Goal: Register for event/course

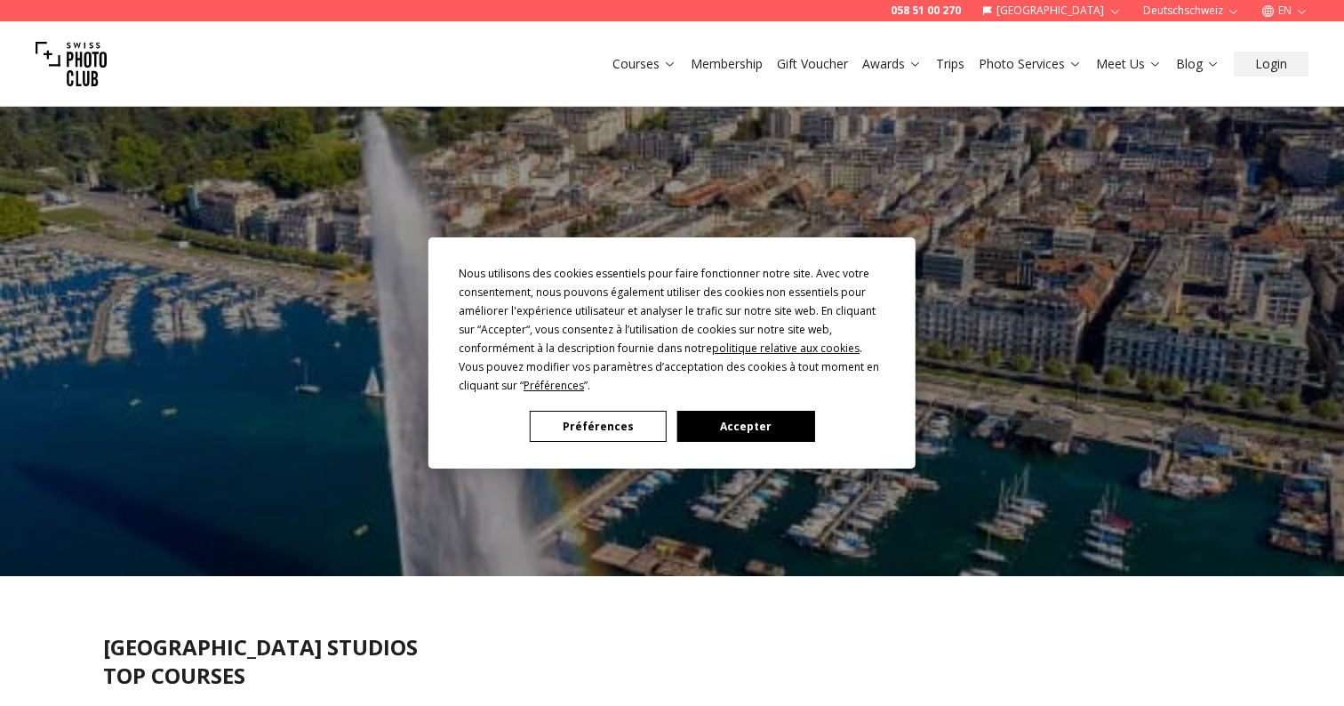
click at [787, 420] on button "Accepter" at bounding box center [745, 426] width 137 height 31
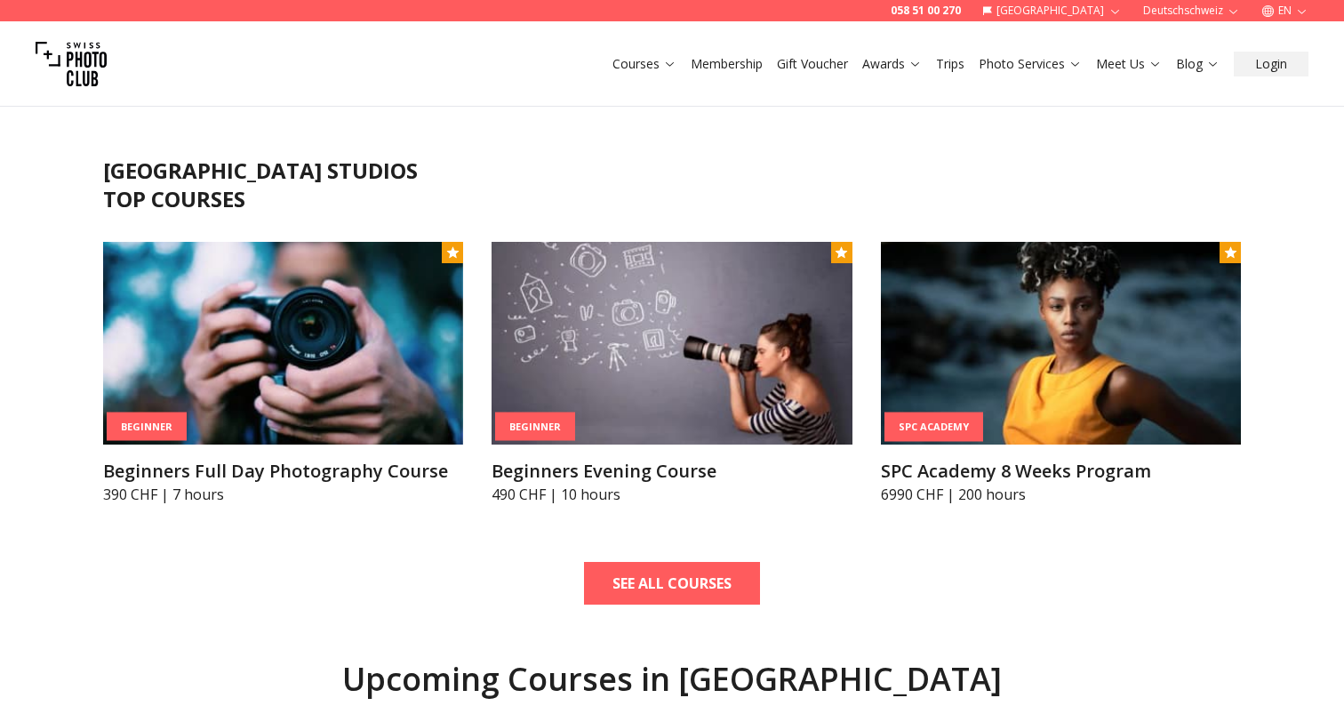
scroll to position [477, 0]
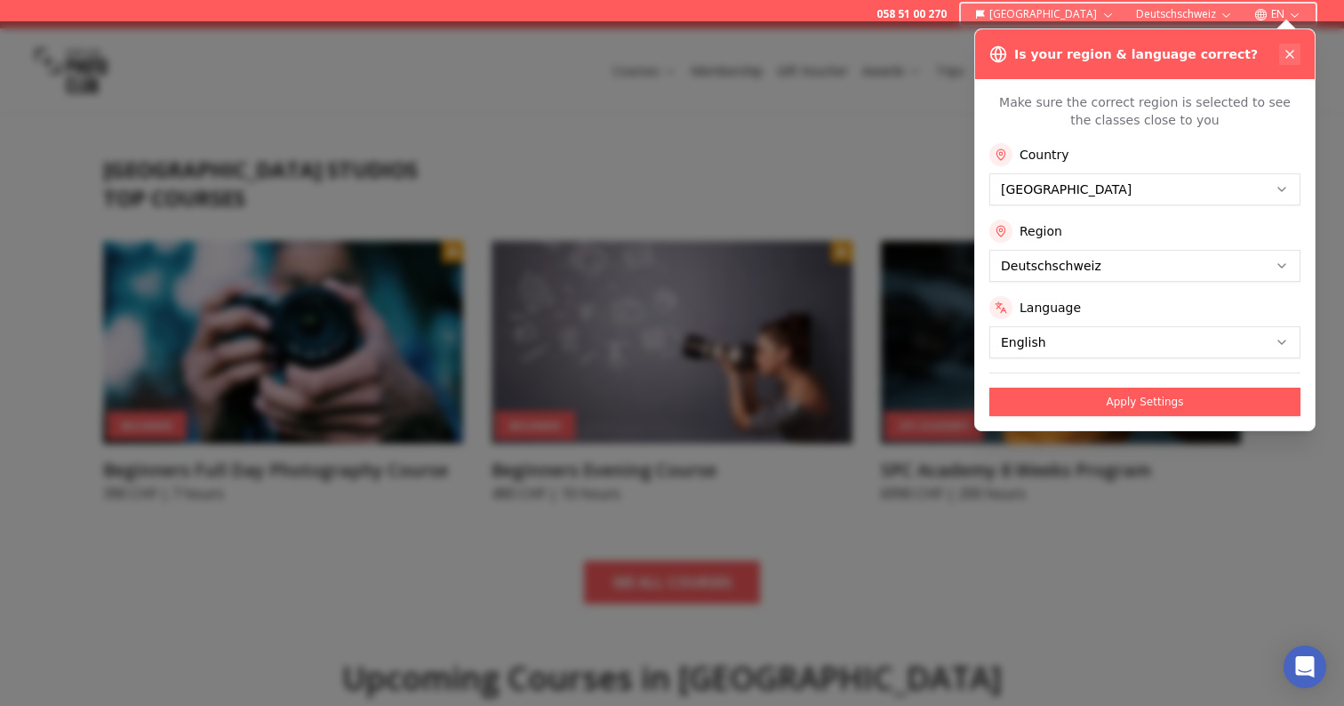
click at [1289, 51] on icon at bounding box center [1290, 54] width 14 height 14
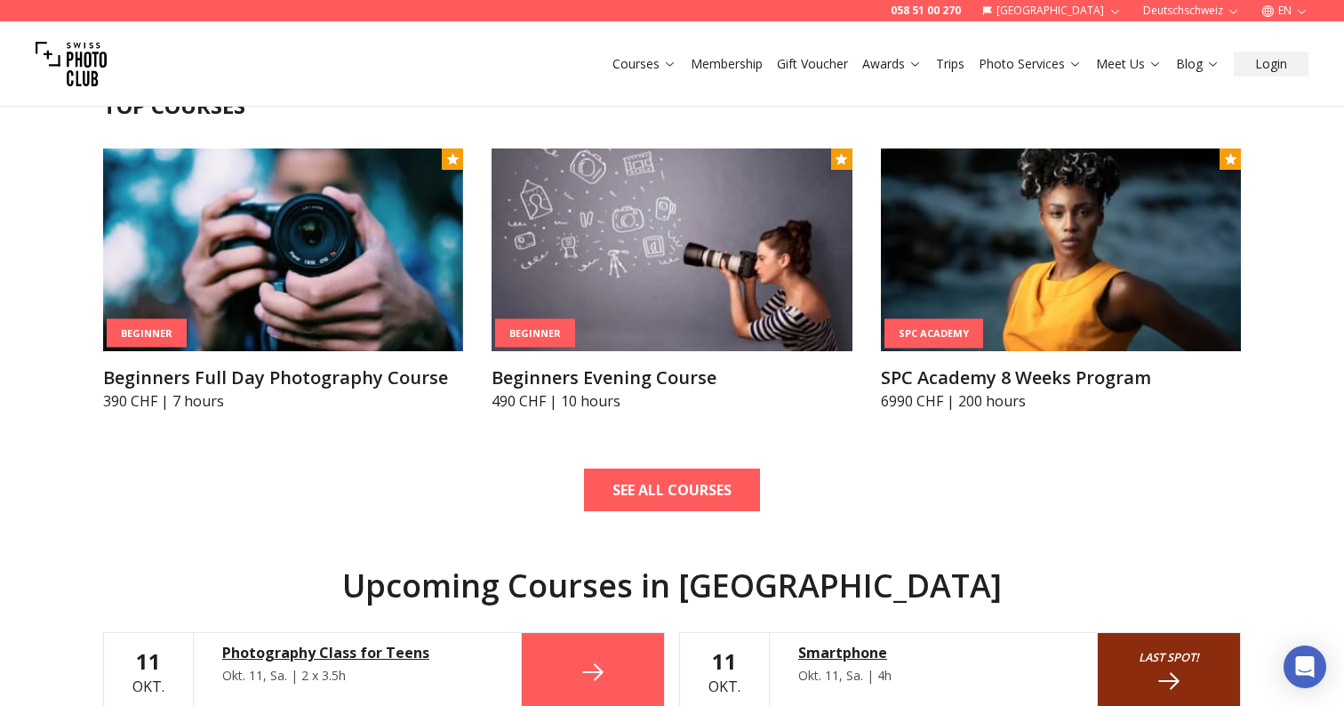
scroll to position [0, 0]
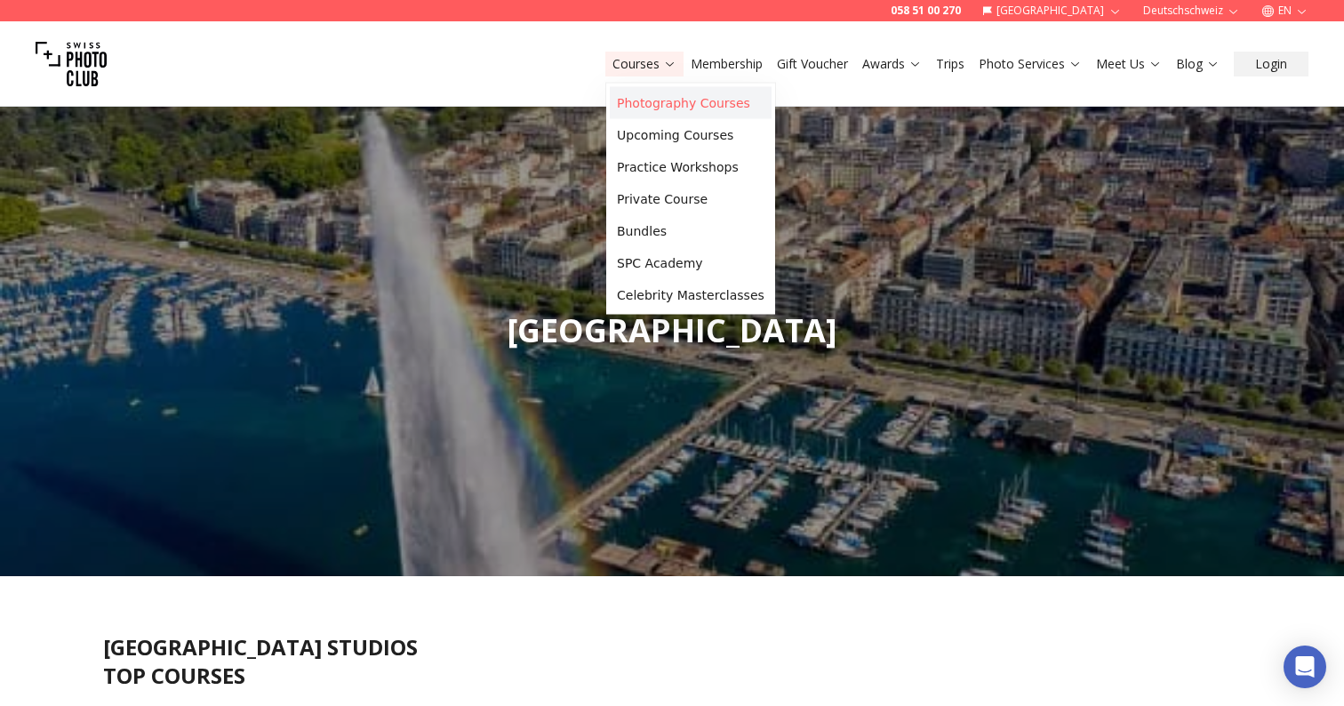
click at [661, 105] on link "Photography Courses" at bounding box center [691, 103] width 162 height 32
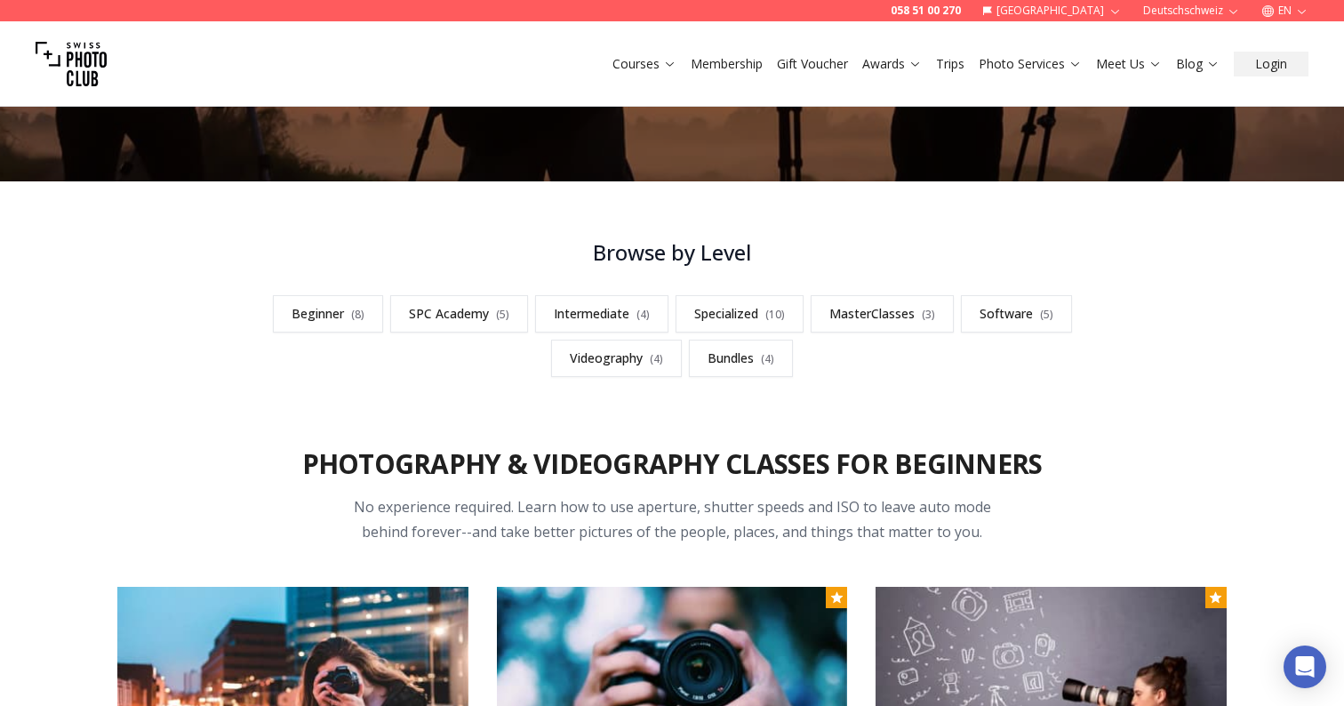
scroll to position [409, 0]
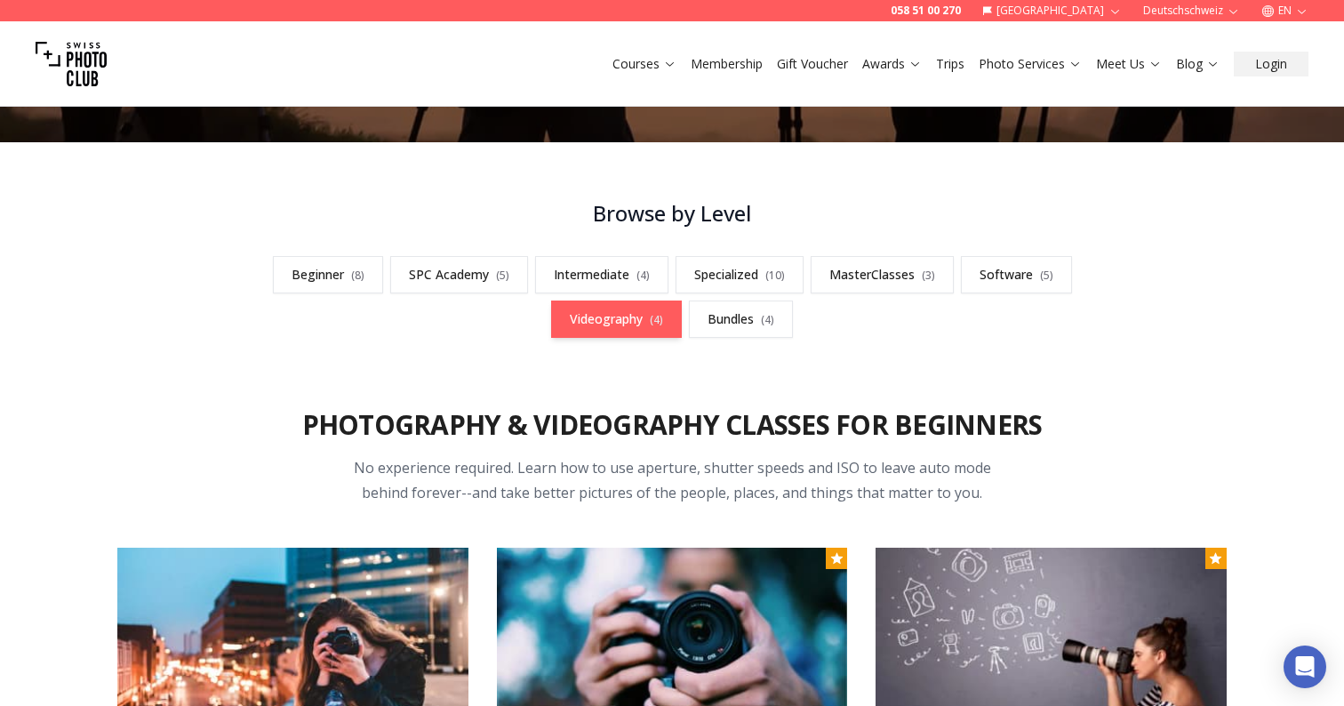
click at [623, 319] on link "Videography ( 4 )" at bounding box center [616, 318] width 131 height 37
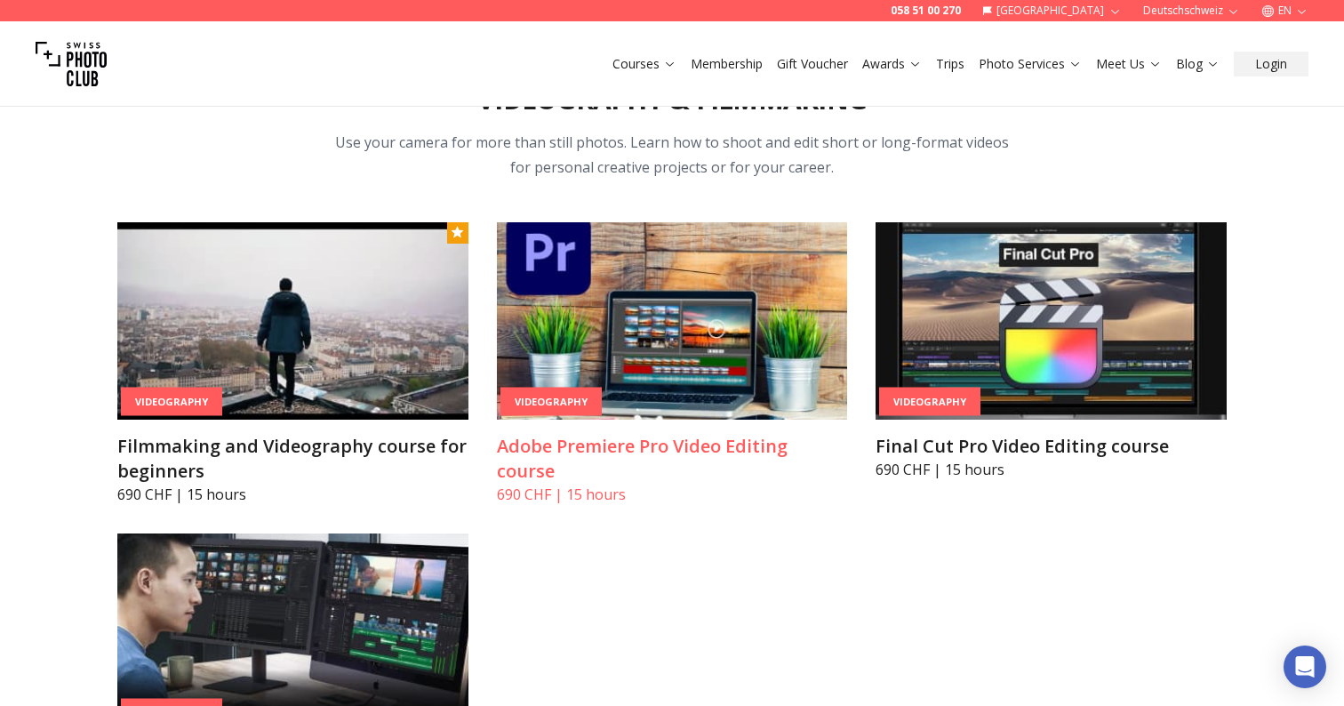
scroll to position [5978, 0]
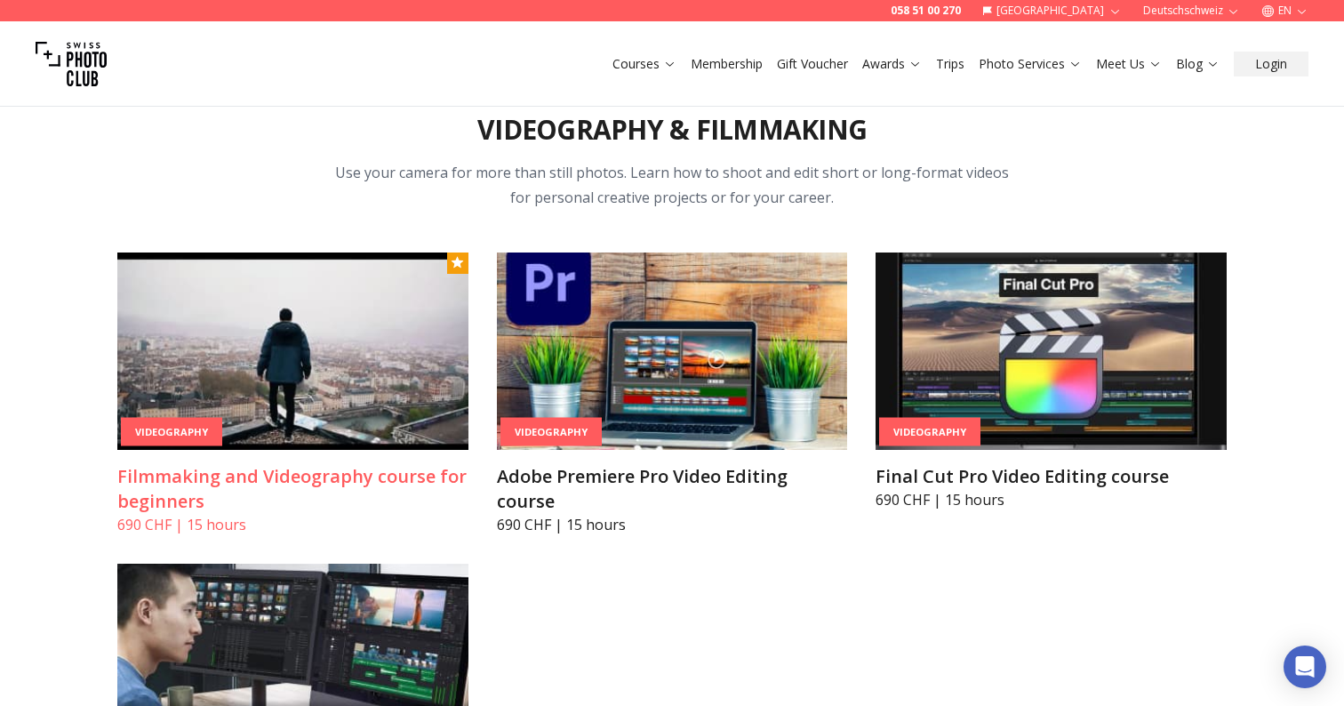
click at [348, 473] on h3 "Filmmaking and Videography course for beginners" at bounding box center [292, 489] width 351 height 50
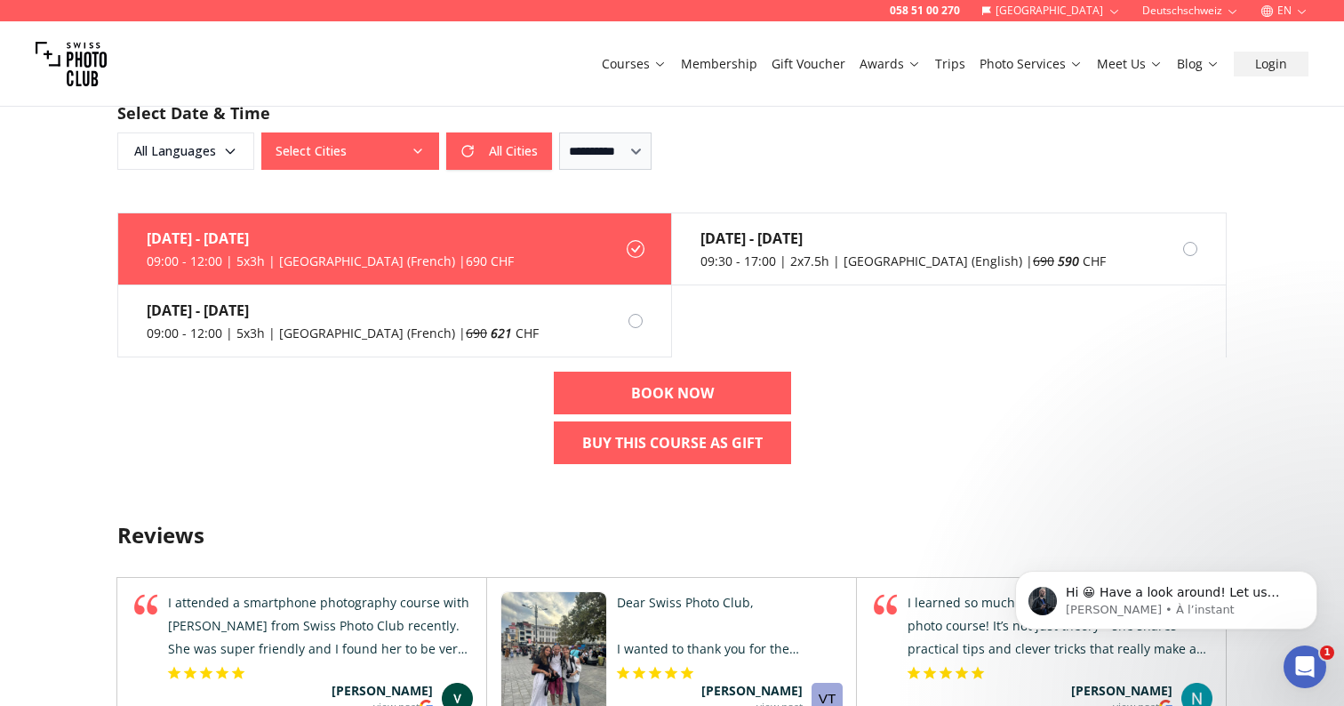
scroll to position [1197, 0]
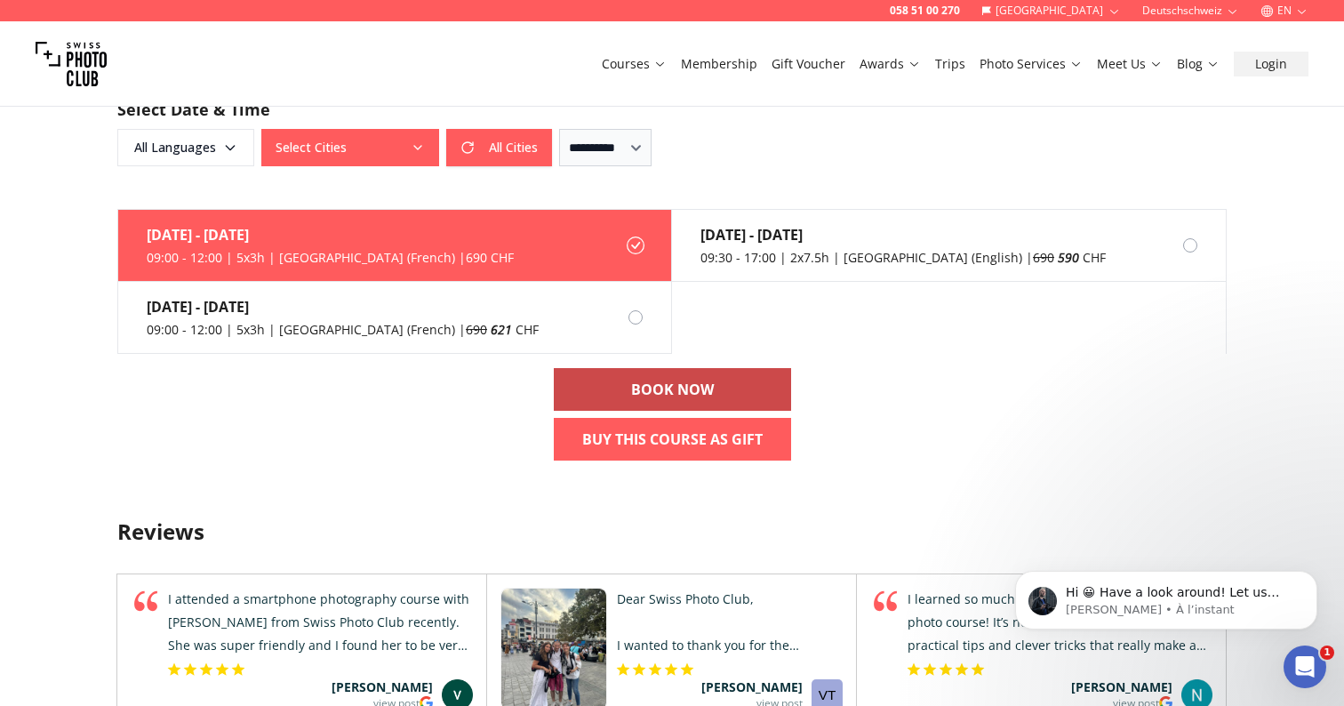
click at [689, 386] on b "BOOK NOW" at bounding box center [672, 389] width 83 height 21
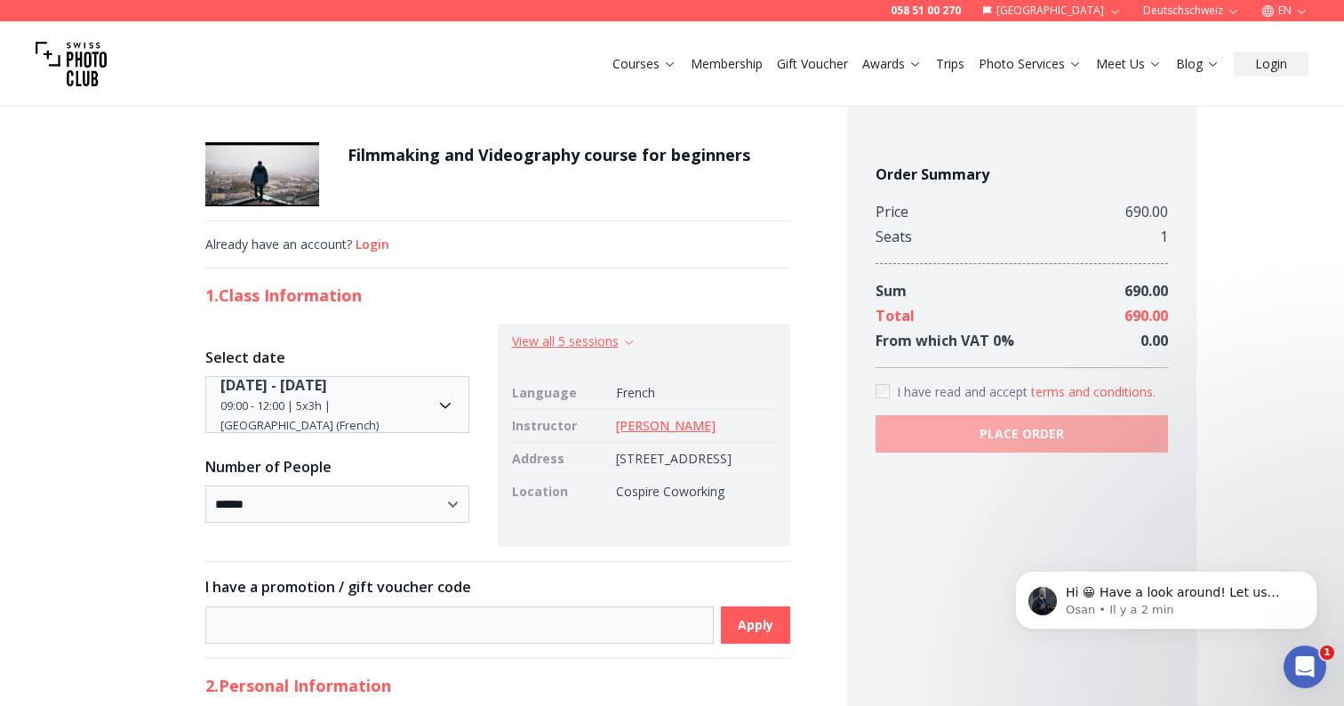
click at [574, 340] on button "View all 5 sessions" at bounding box center [574, 341] width 124 height 18
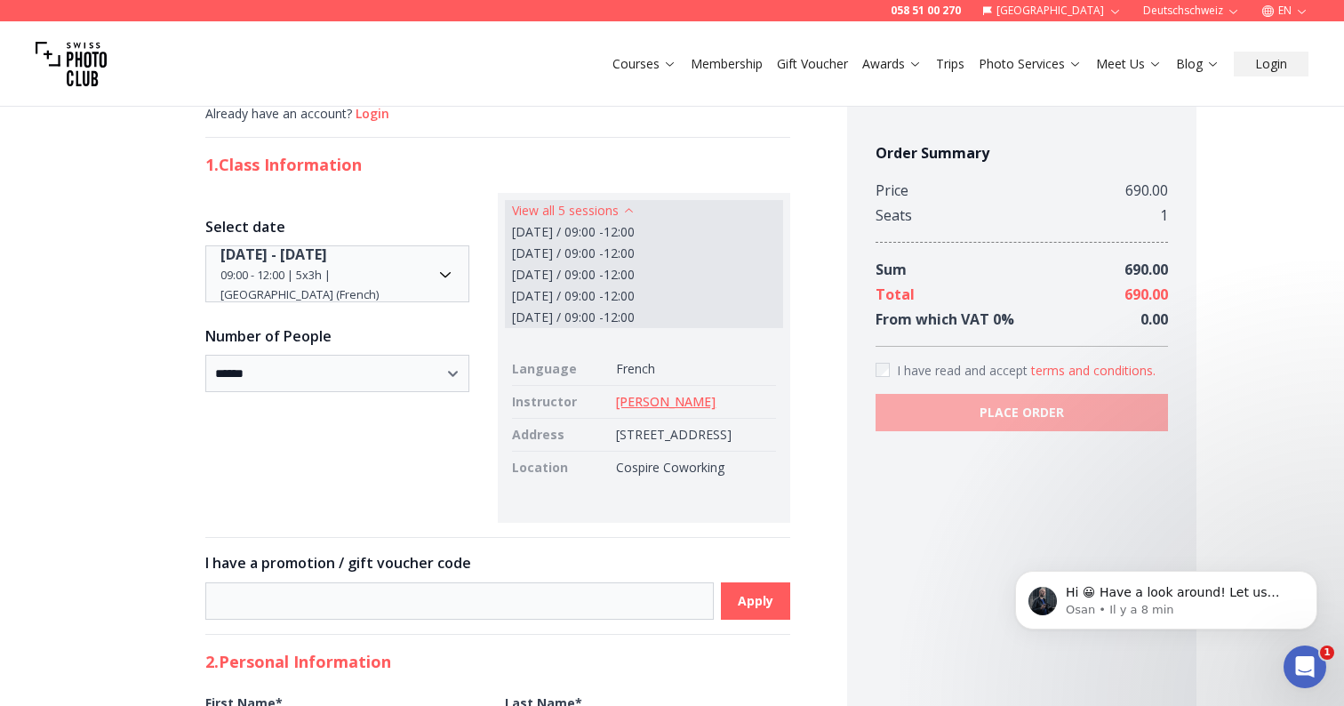
scroll to position [132, 0]
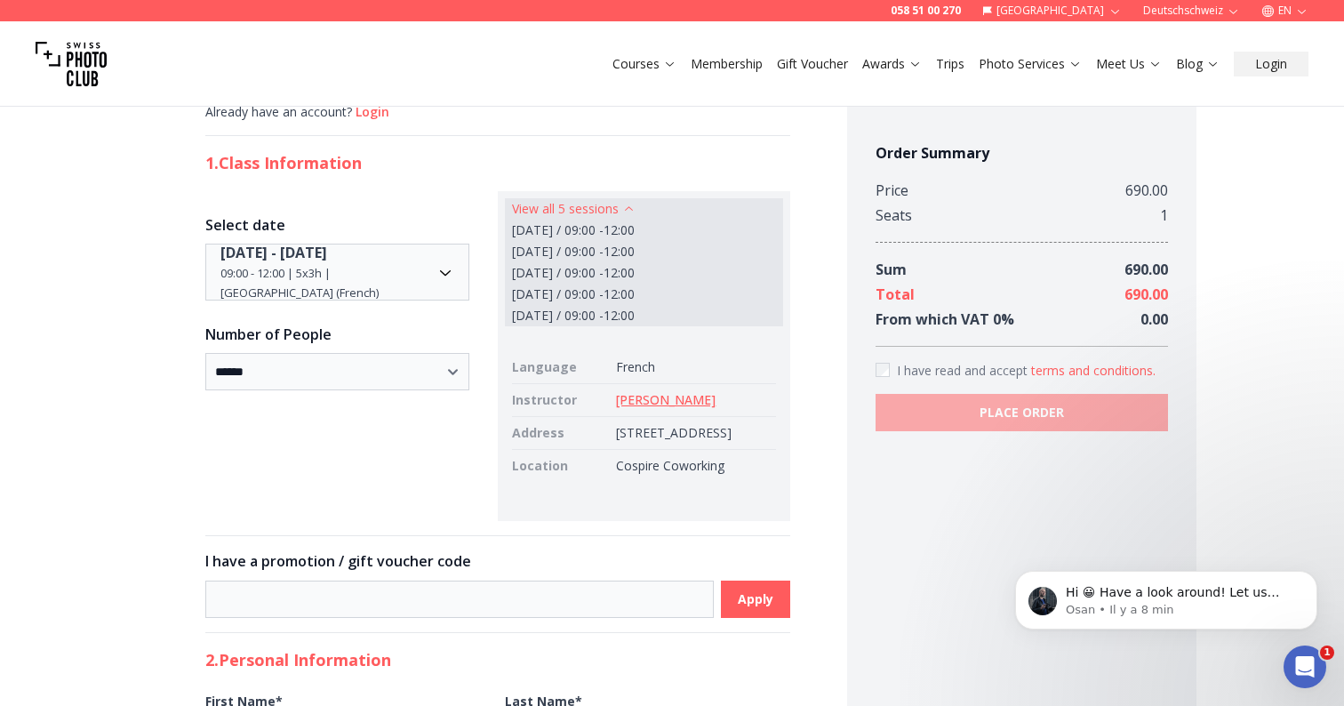
click at [629, 401] on link "[PERSON_NAME]" at bounding box center [666, 399] width 100 height 17
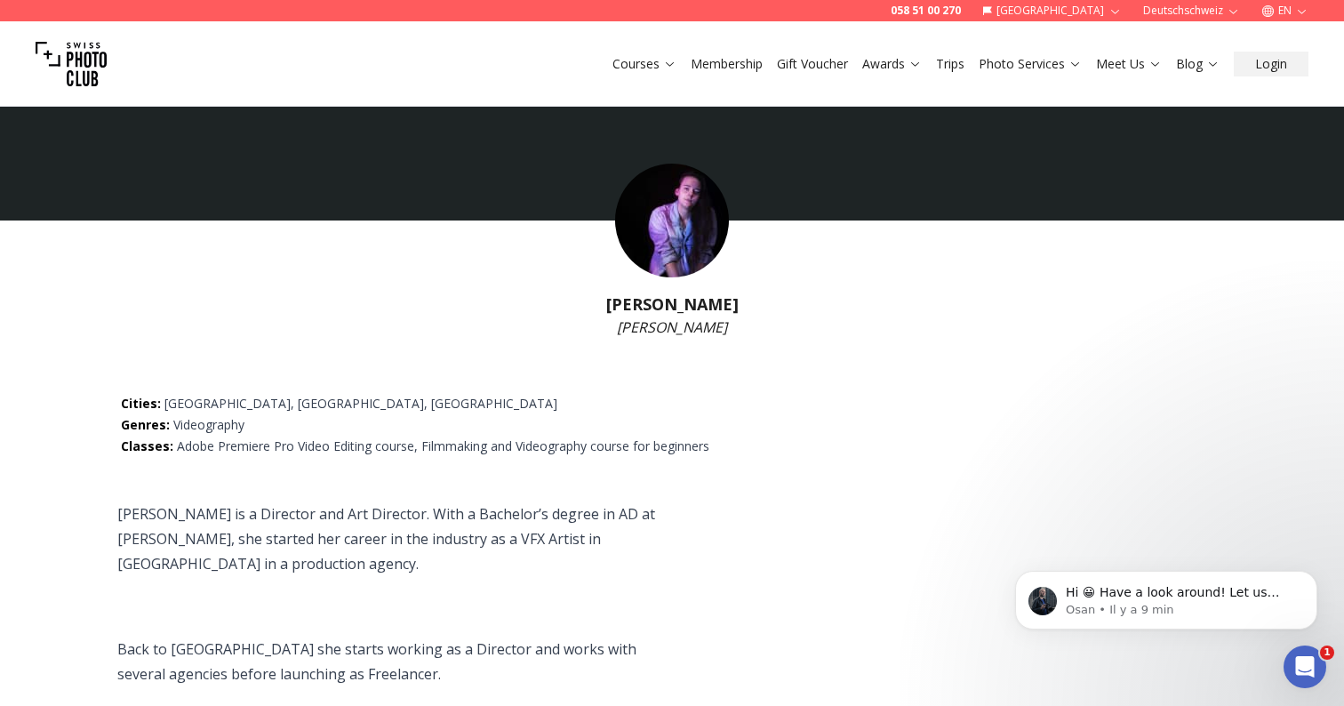
click at [660, 214] on img at bounding box center [672, 221] width 114 height 114
click at [696, 228] on img at bounding box center [672, 221] width 114 height 114
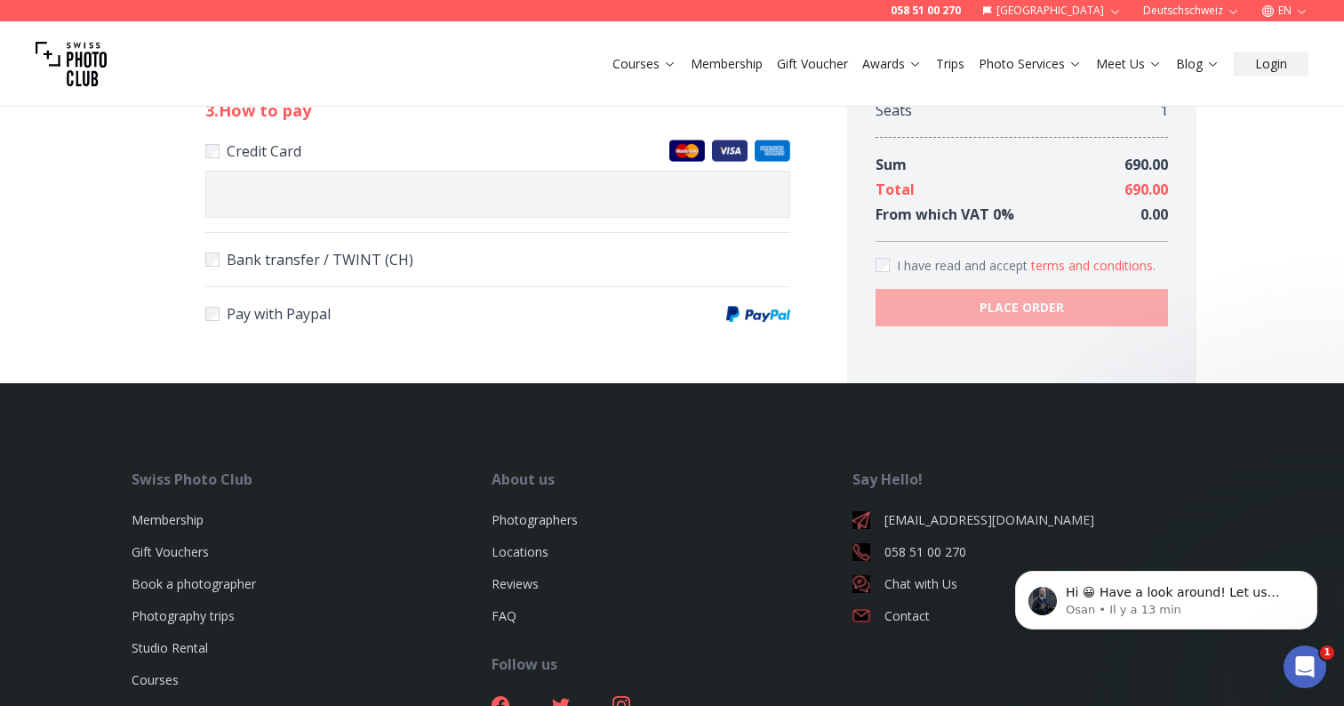
scroll to position [901, 0]
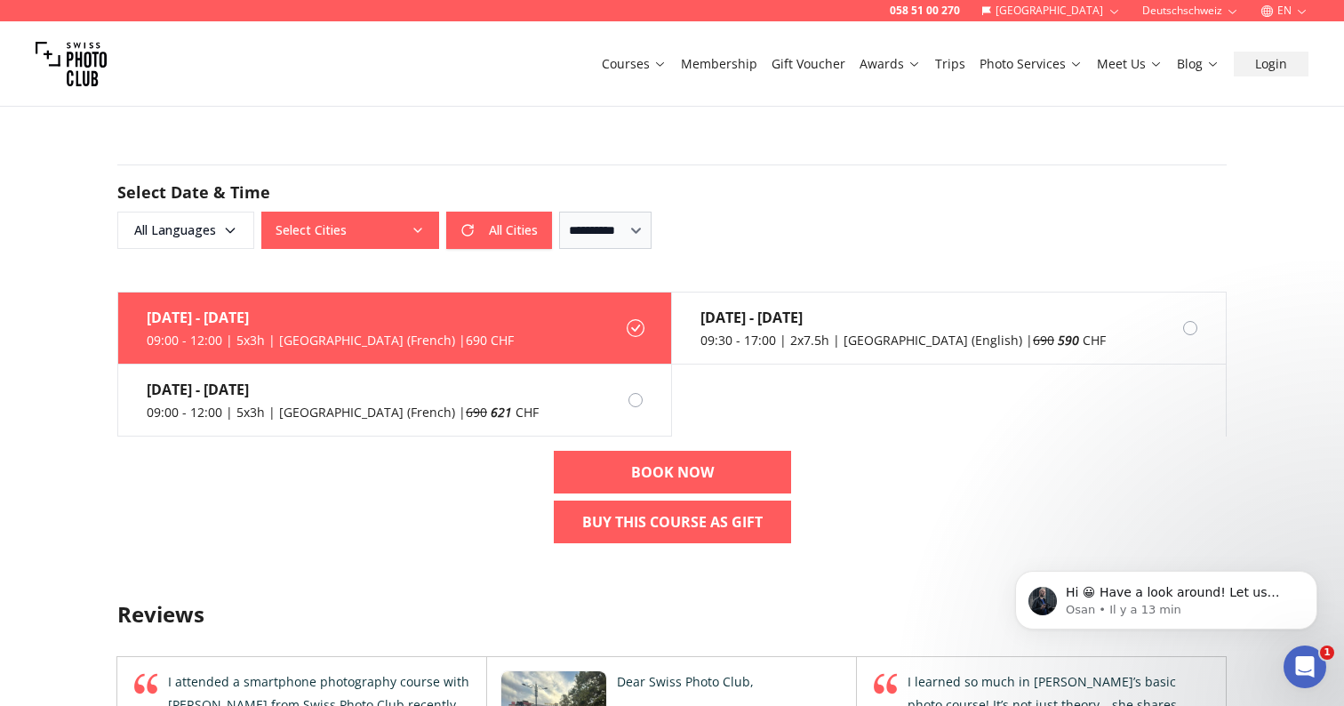
scroll to position [1115, 0]
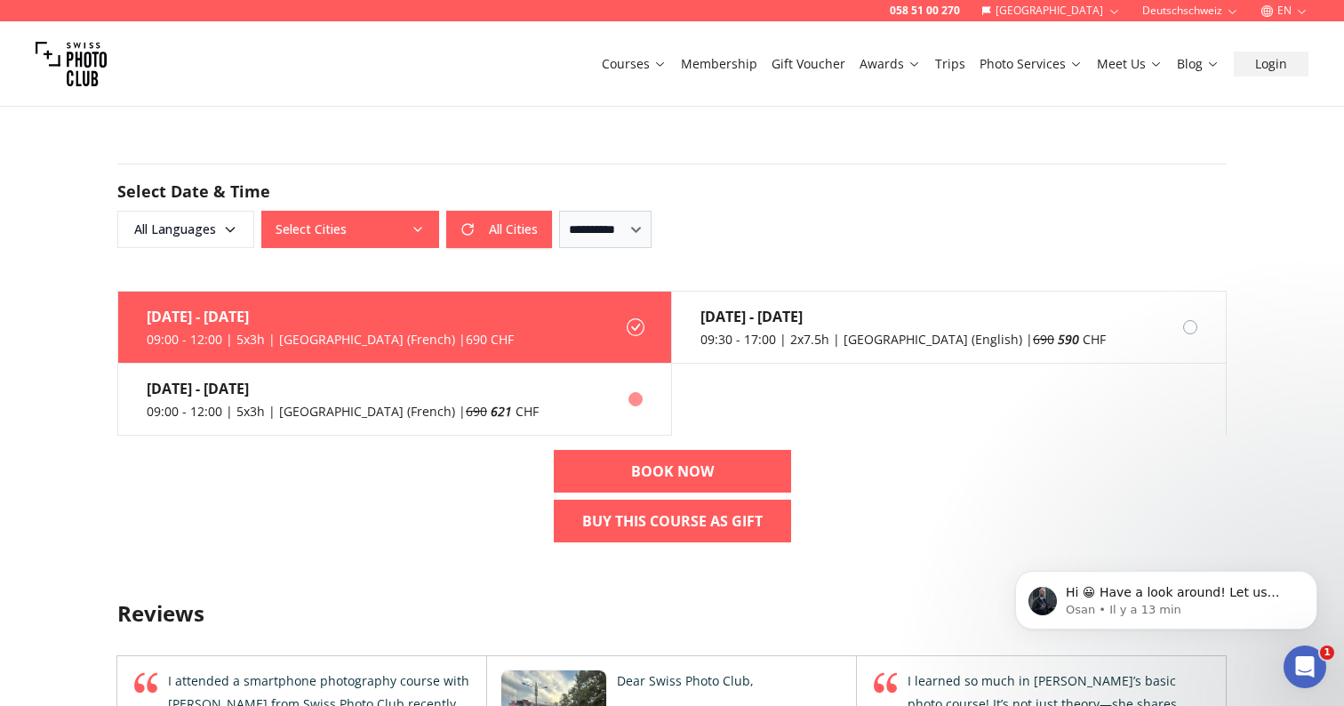
click at [485, 400] on label "Jan 10th - Feb 7th 09:00 - 12:00 | 5x3h | Geneva (French) | 690 621 CHF" at bounding box center [395, 400] width 554 height 72
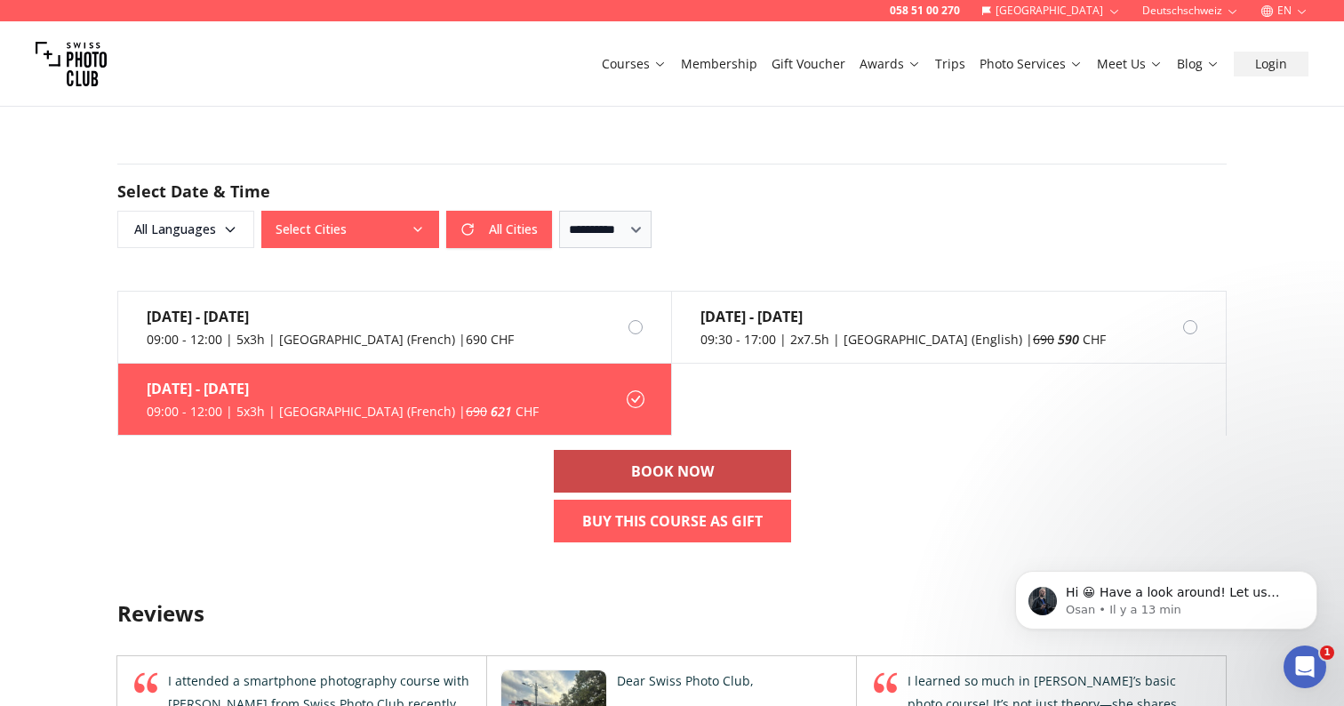
click at [631, 463] on b "BOOK NOW" at bounding box center [672, 471] width 83 height 21
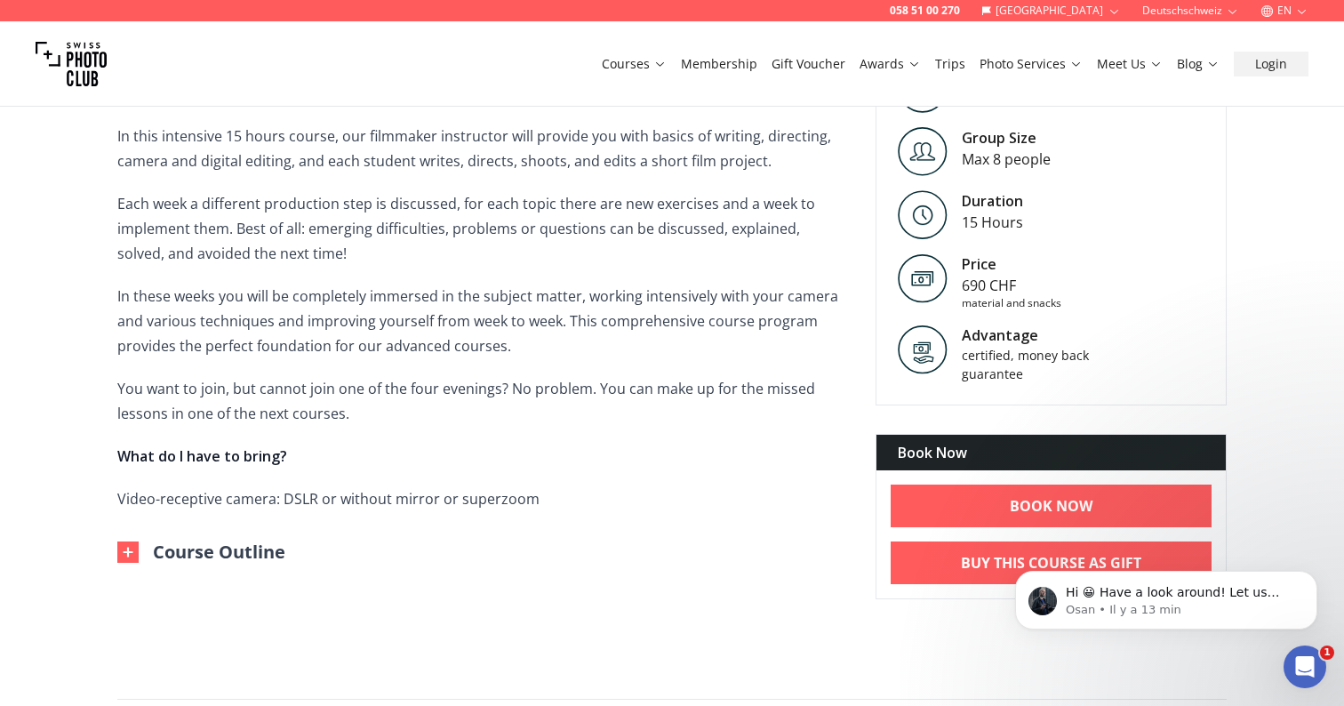
scroll to position [583, 0]
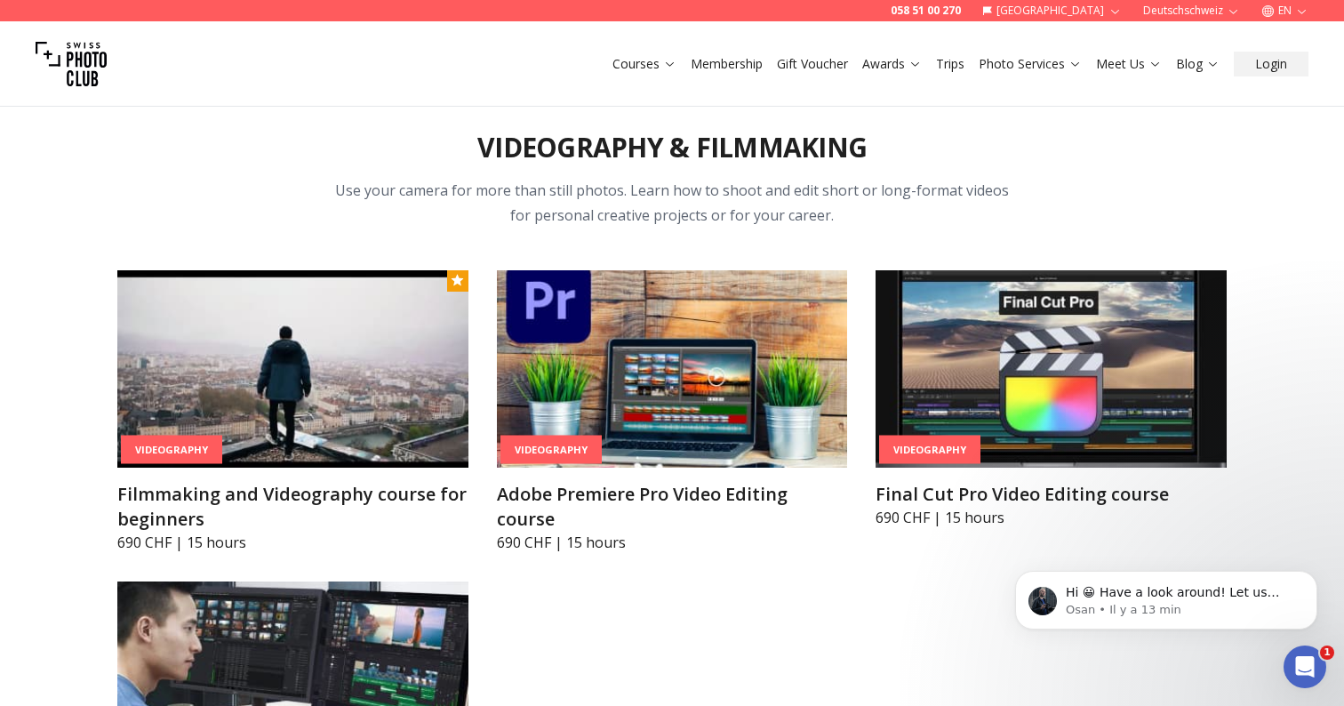
scroll to position [5963, 0]
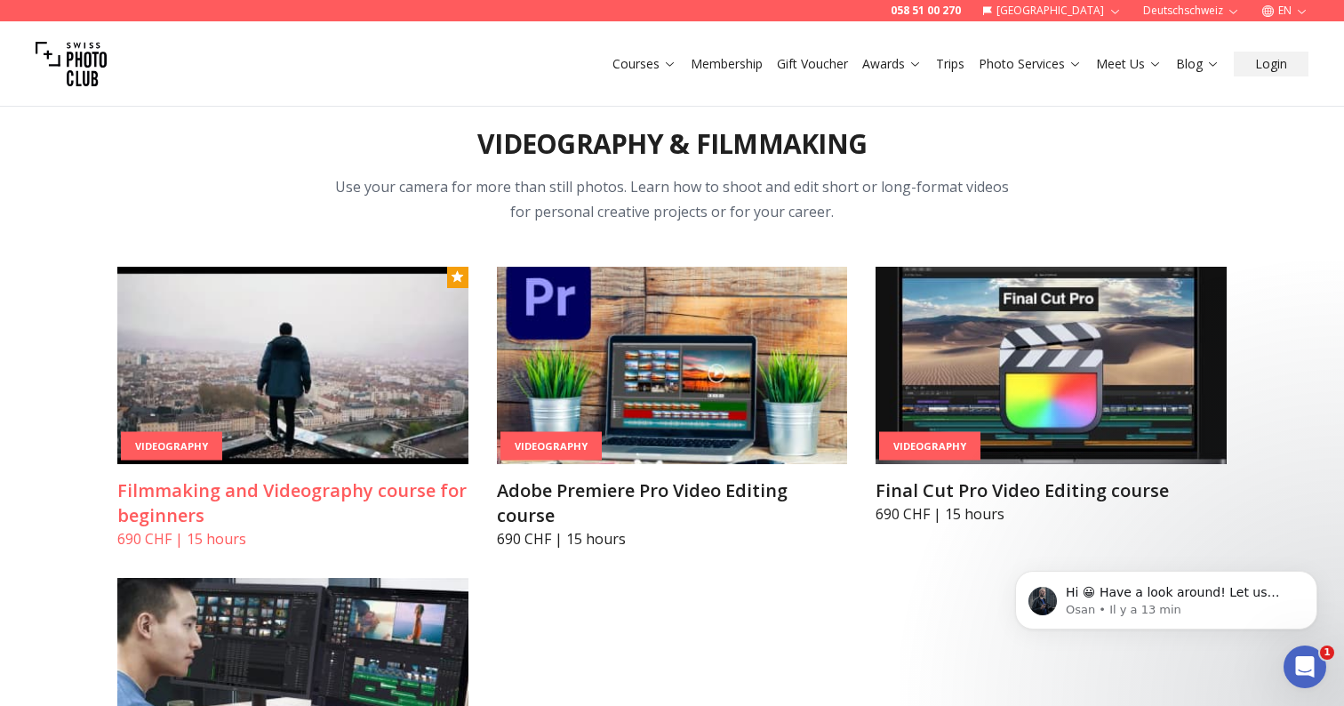
click at [350, 398] on img at bounding box center [292, 365] width 351 height 197
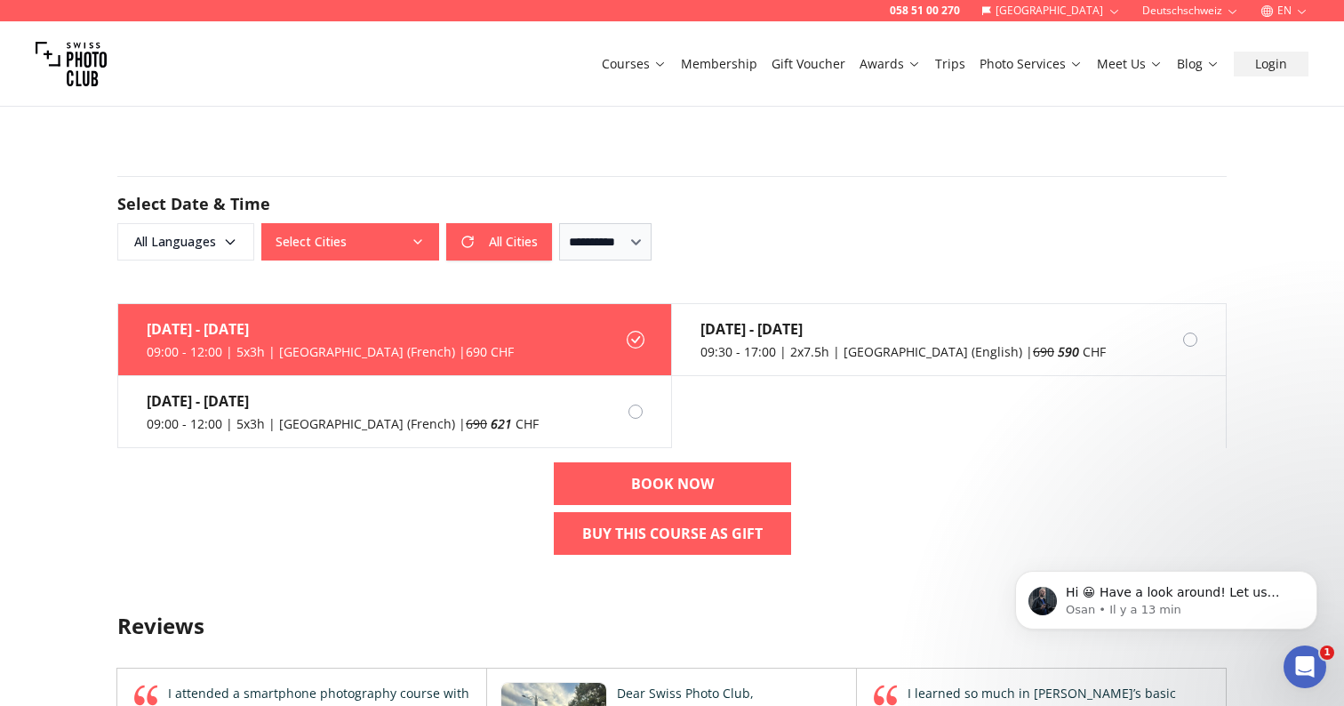
scroll to position [1116, 0]
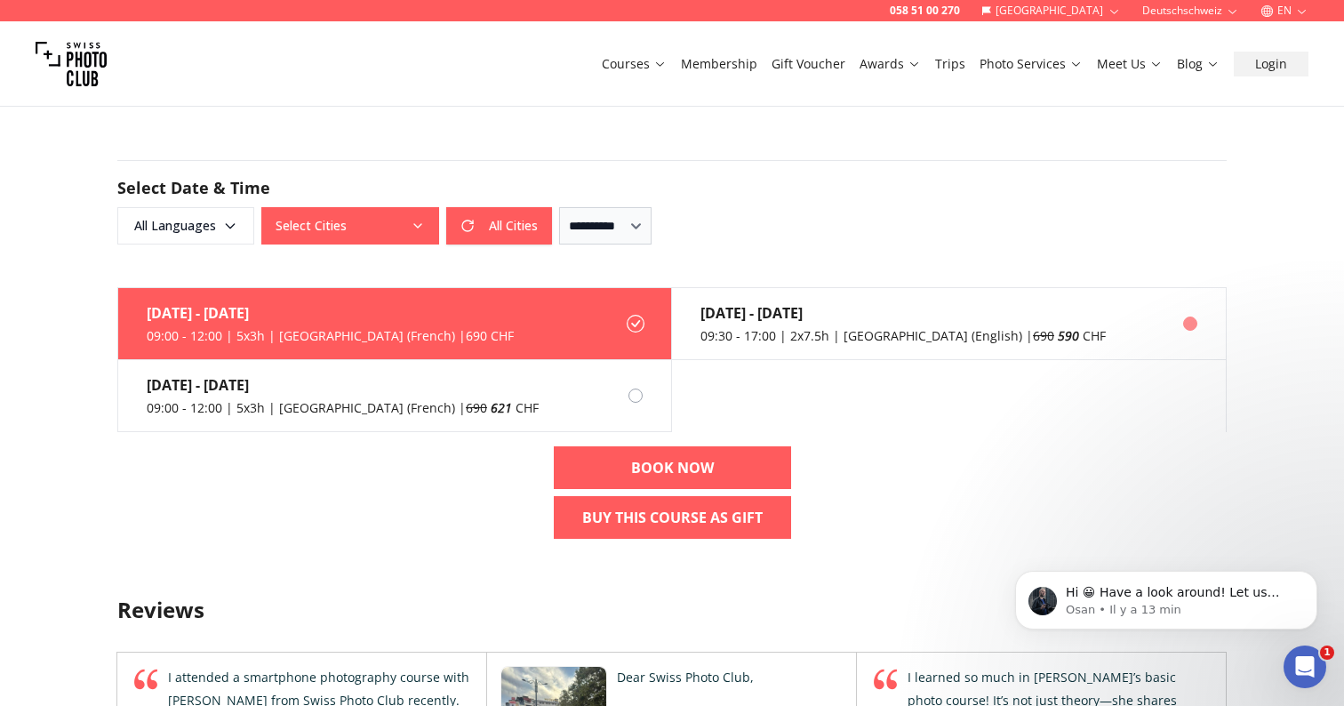
click at [849, 338] on div "09:30 - 17:00 | 2x7.5h | Zurich (English) | 690 590 CHF" at bounding box center [903, 336] width 405 height 18
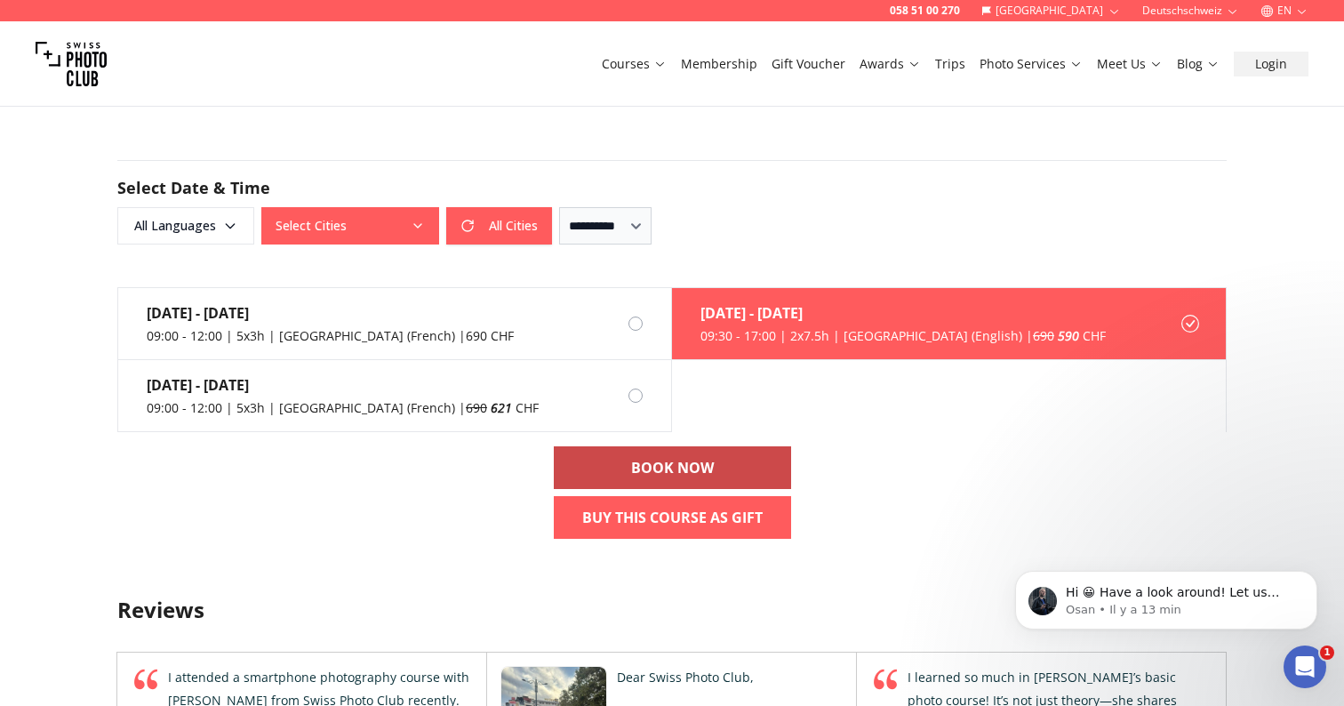
click at [702, 455] on link "BOOK NOW" at bounding box center [672, 467] width 237 height 43
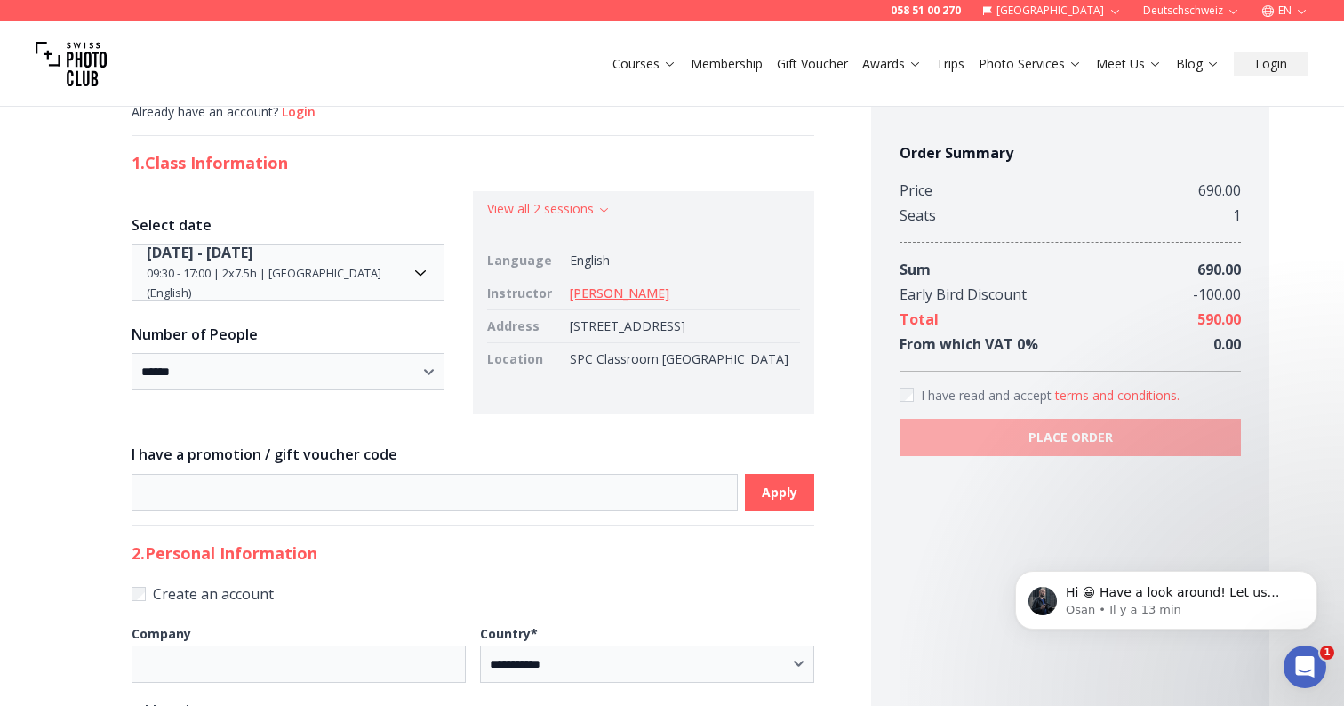
scroll to position [129, 0]
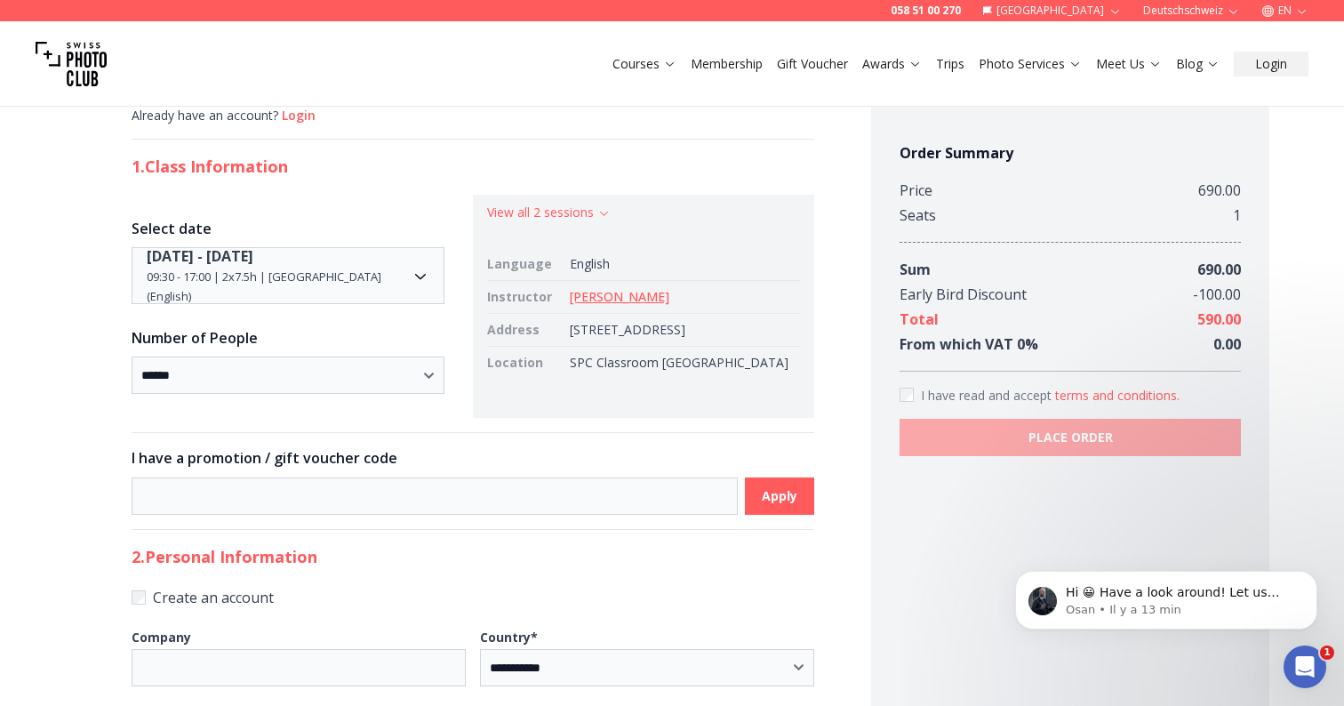
click at [622, 294] on link "Stefan Tschumi" at bounding box center [620, 296] width 100 height 17
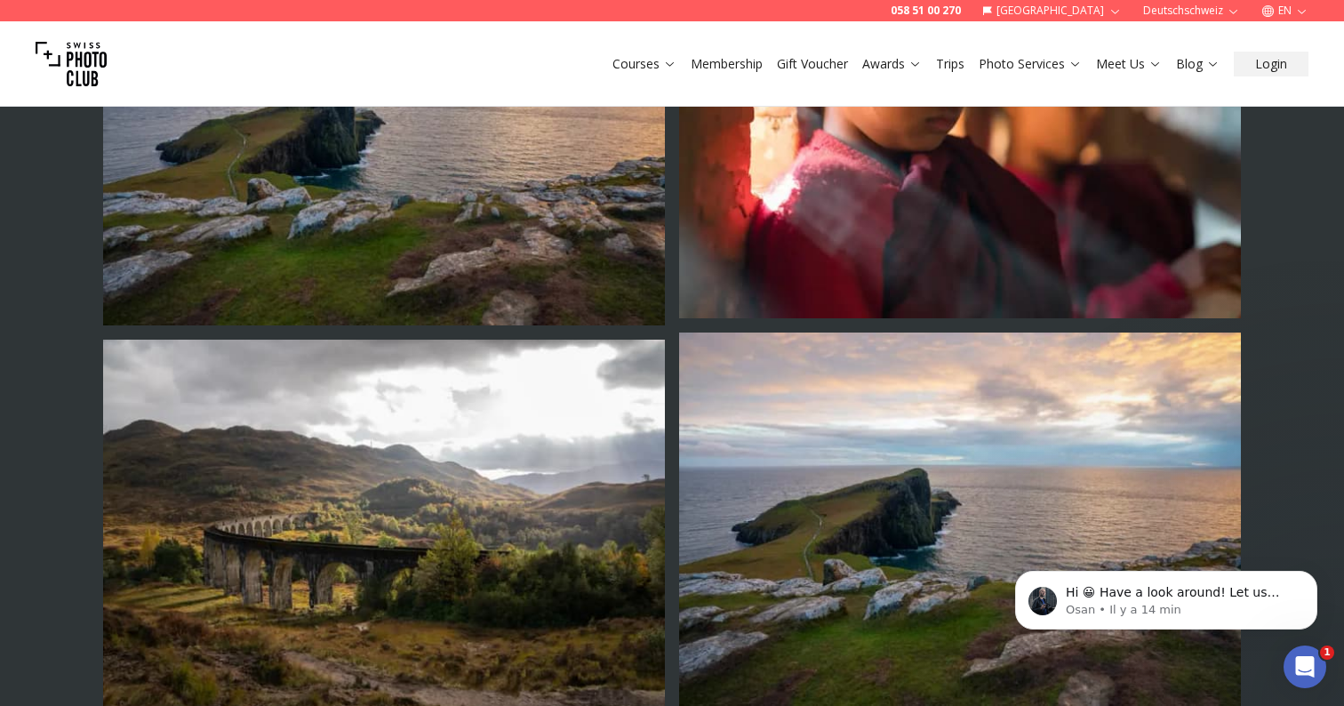
scroll to position [5875, 0]
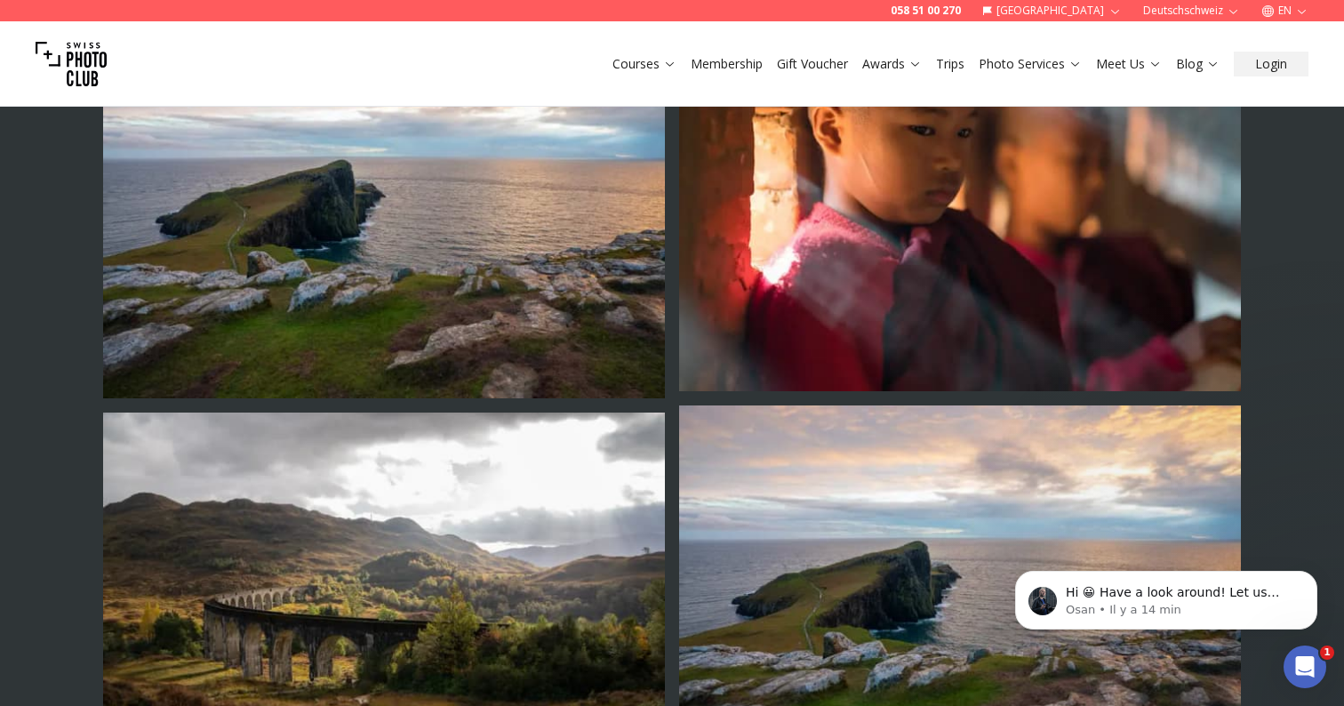
click at [396, 43] on div "Courses Membership Gift Voucher Awards Trips Photo Services Meet Us Blog Login" at bounding box center [672, 63] width 1344 height 85
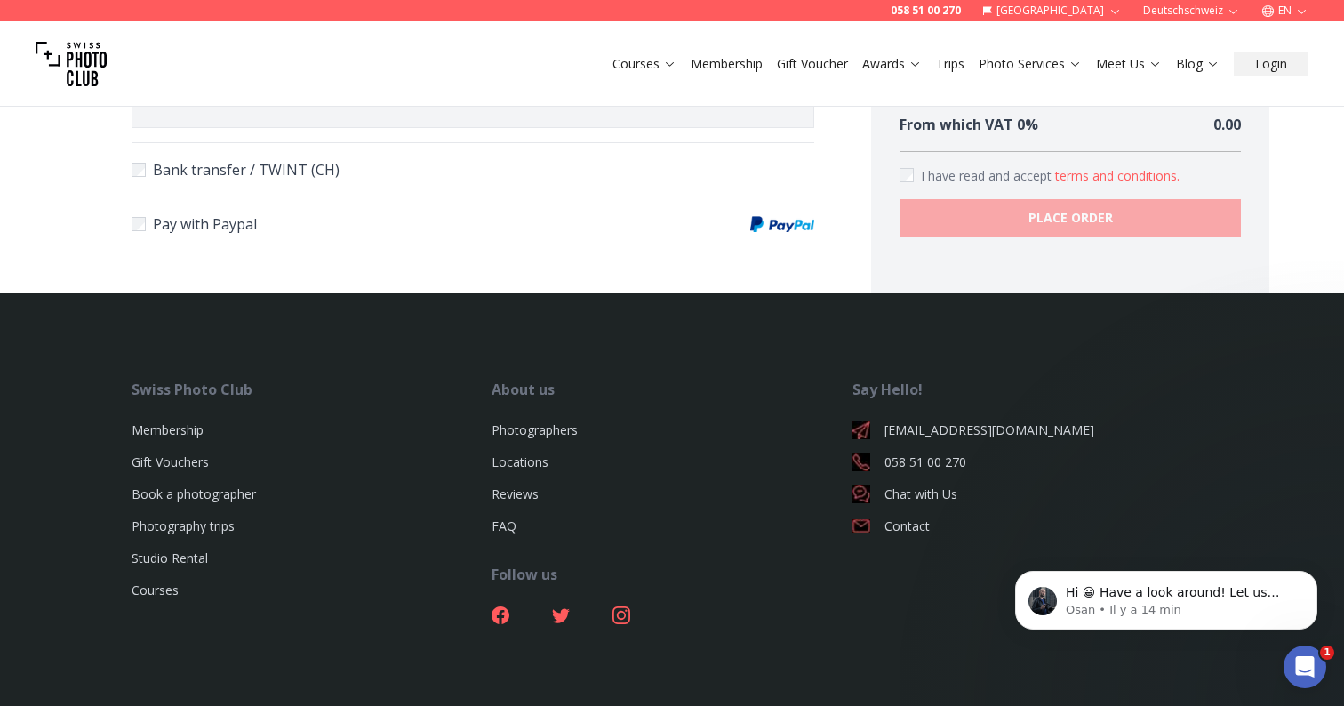
scroll to position [1070, 0]
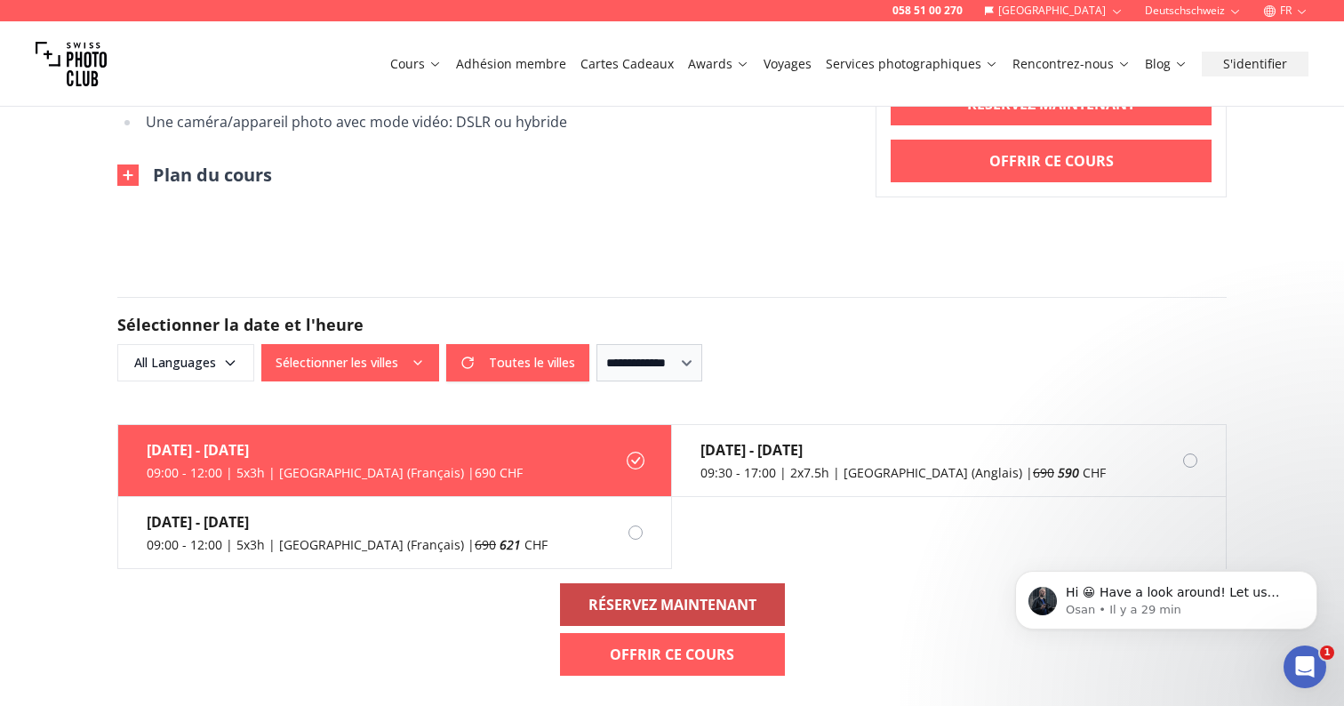
click at [600, 613] on b "RÉSERVEZ MAINTENANT" at bounding box center [673, 604] width 168 height 21
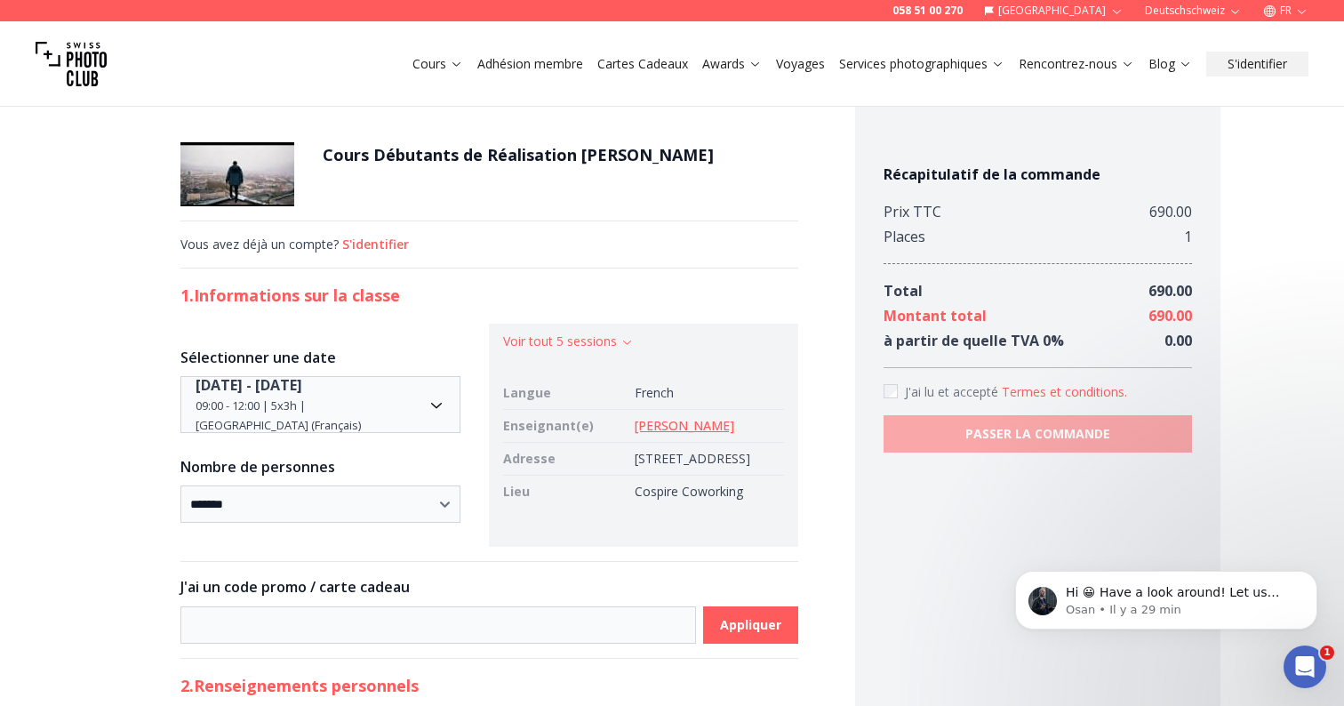
click at [659, 420] on link "[PERSON_NAME]" at bounding box center [685, 425] width 100 height 17
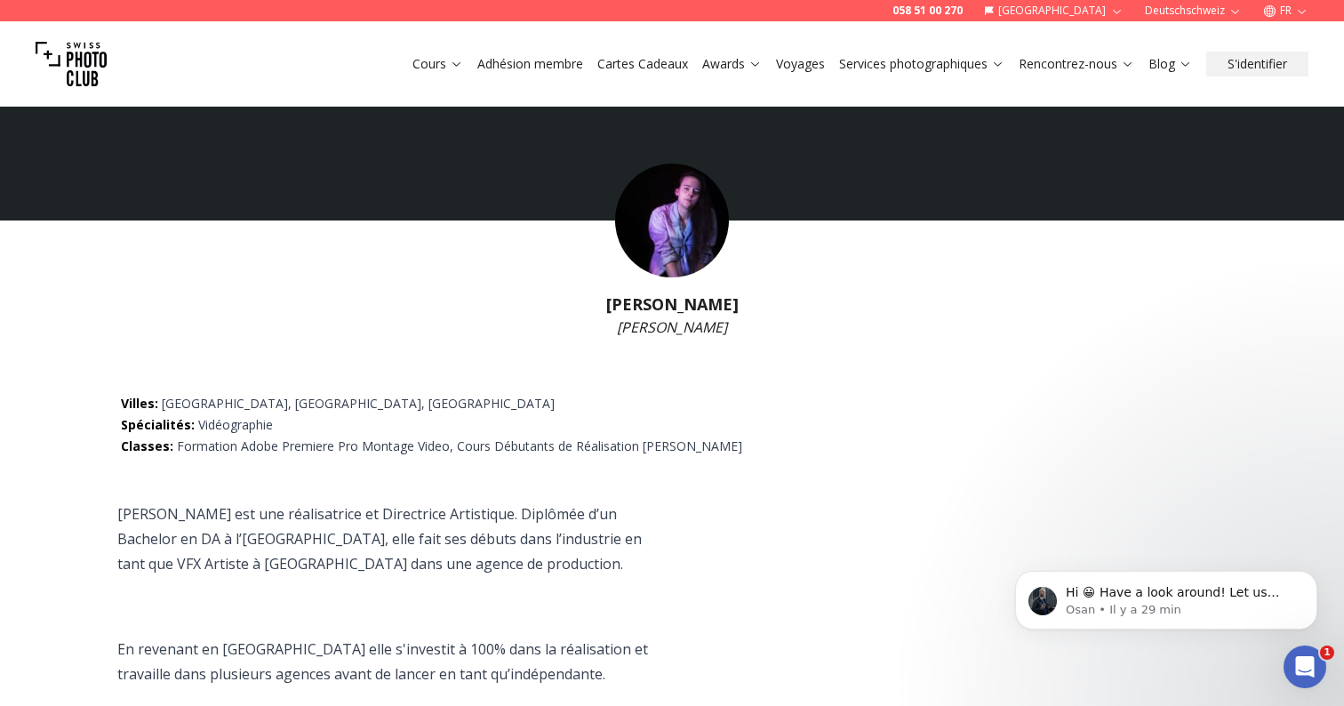
drag, startPoint x: 741, startPoint y: 301, endPoint x: 562, endPoint y: 286, distance: 180.2
click at [561, 286] on div "[PERSON_NAME] [PERSON_NAME]" at bounding box center [672, 307] width 1344 height 60
copy h1 "[PERSON_NAME]"
